Goal: Find specific page/section: Find specific page/section

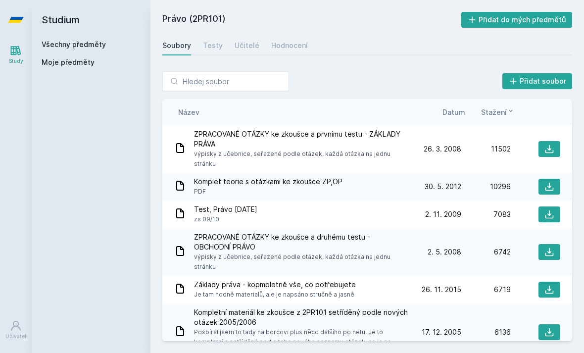
click at [552, 182] on icon at bounding box center [550, 187] width 10 height 10
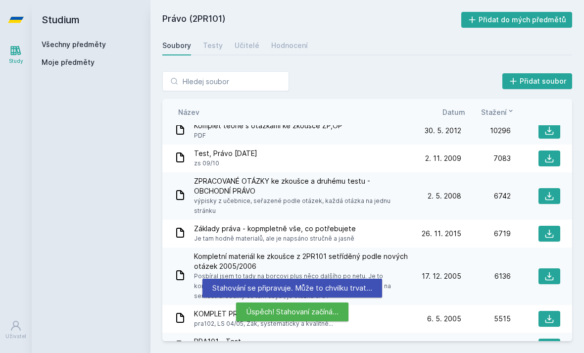
scroll to position [52, 0]
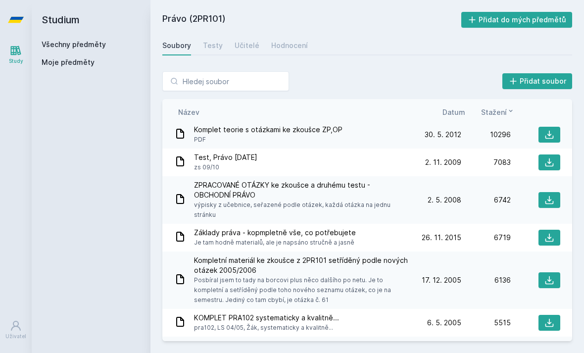
click at [57, 48] on link "Všechny předměty" at bounding box center [74, 44] width 64 height 8
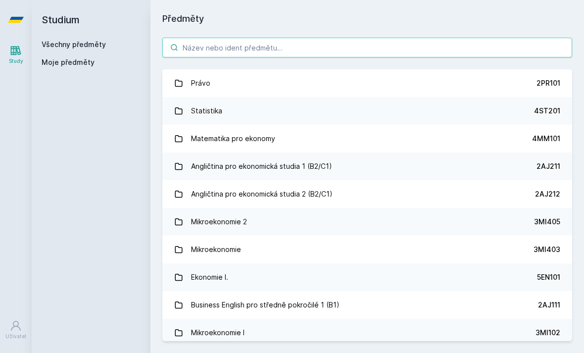
click at [467, 50] on input "search" at bounding box center [367, 48] width 410 height 20
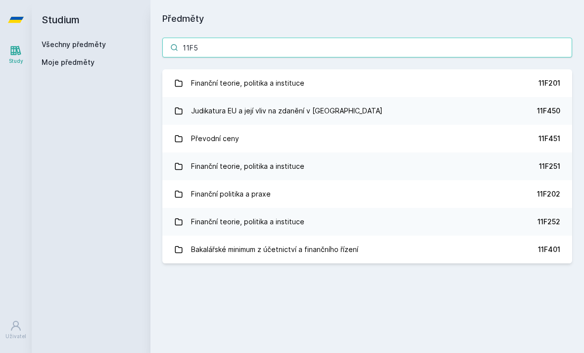
type input "11F52"
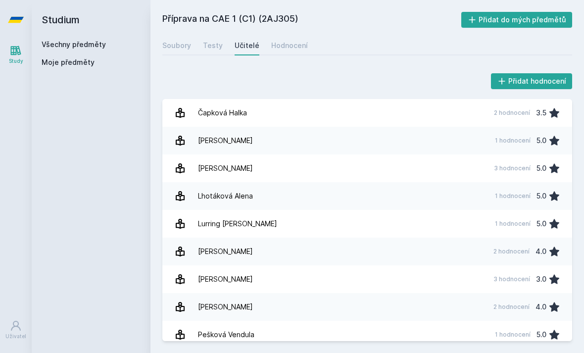
click at [60, 48] on link "Všechny předměty" at bounding box center [74, 44] width 64 height 8
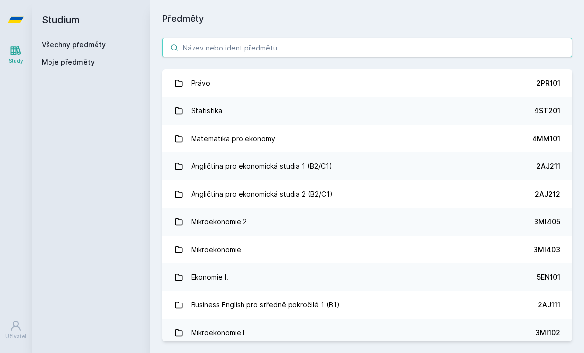
click at [447, 44] on input "search" at bounding box center [367, 48] width 410 height 20
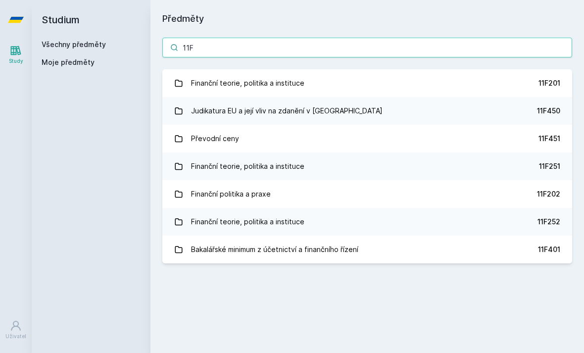
type input "11F2"
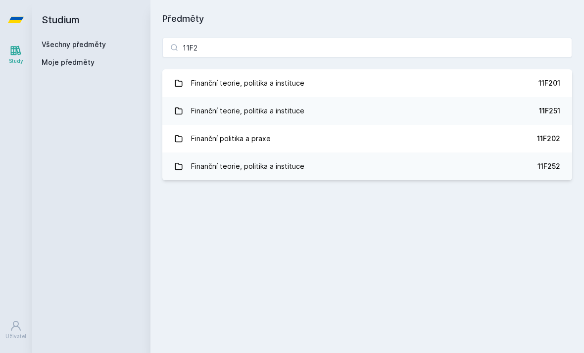
click at [539, 83] on div "11F201" at bounding box center [550, 83] width 22 height 10
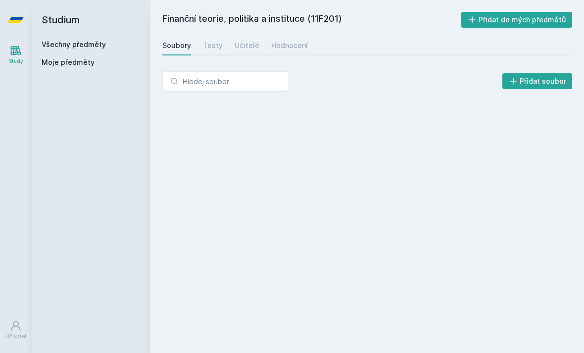
click at [252, 50] on div "Učitelé" at bounding box center [247, 46] width 25 height 10
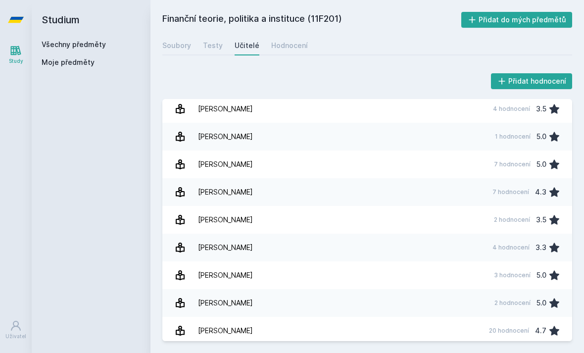
scroll to position [281, 0]
